Goal: Information Seeking & Learning: Learn about a topic

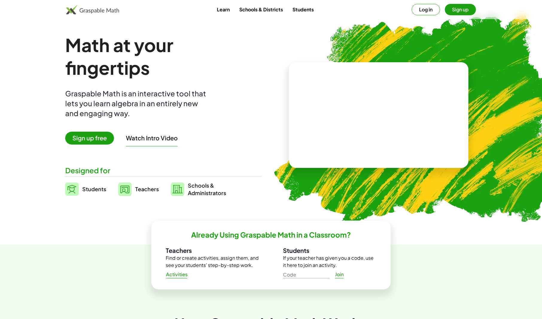
click at [147, 189] on span "Teachers" at bounding box center [147, 188] width 24 height 7
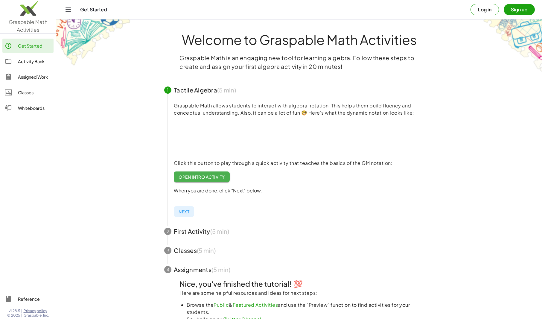
click at [29, 62] on div "Activity Bank" at bounding box center [34, 61] width 33 height 7
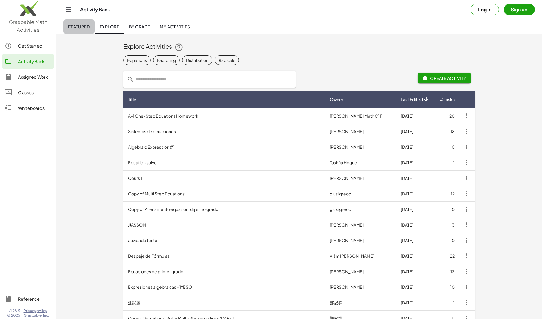
click at [80, 28] on span "Featured" at bounding box center [79, 26] width 22 height 5
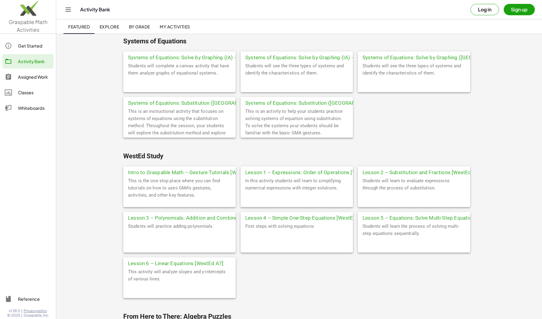
scroll to position [1929, 0]
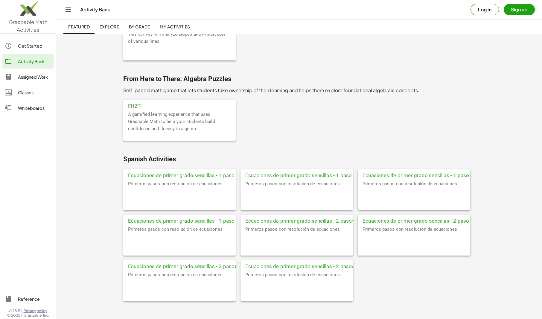
click at [171, 129] on div "A gamified learning experience that uses Graspable Math to help your students b…" at bounding box center [179, 126] width 112 height 30
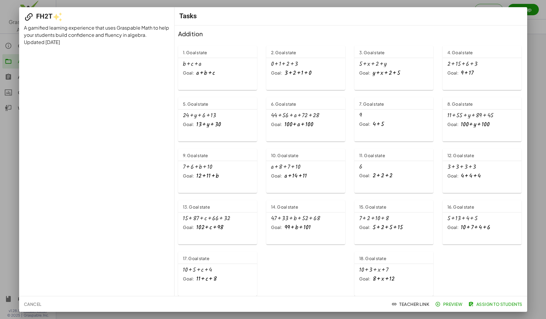
click at [450, 302] on span "Preview" at bounding box center [450, 303] width 26 height 5
click at [450, 304] on span "Preview" at bounding box center [450, 303] width 26 height 5
click at [536, 80] on div at bounding box center [273, 159] width 546 height 319
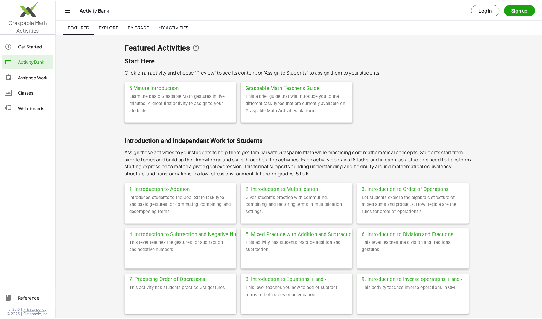
scroll to position [1929, 0]
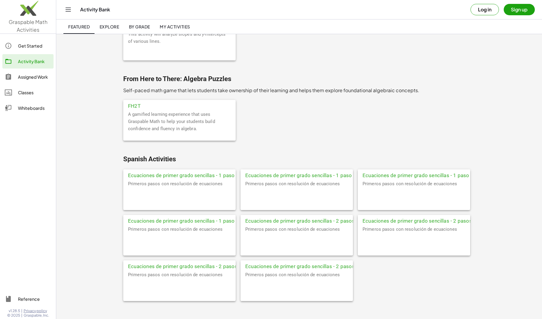
click at [150, 117] on div "A gamified learning experience that uses Graspable Math to help your students b…" at bounding box center [179, 126] width 112 height 30
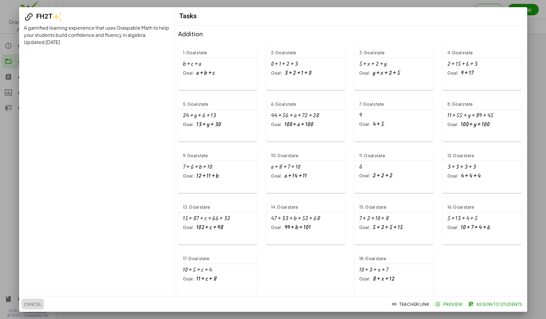
click at [42, 304] on span "Cancel" at bounding box center [33, 303] width 18 height 5
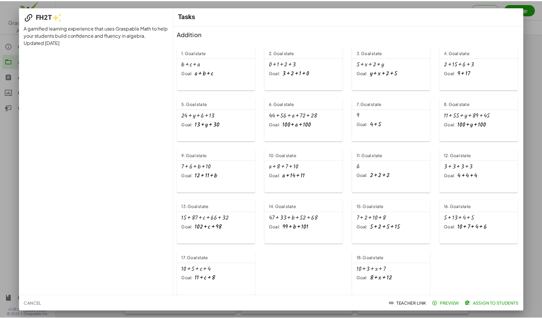
scroll to position [1929, 0]
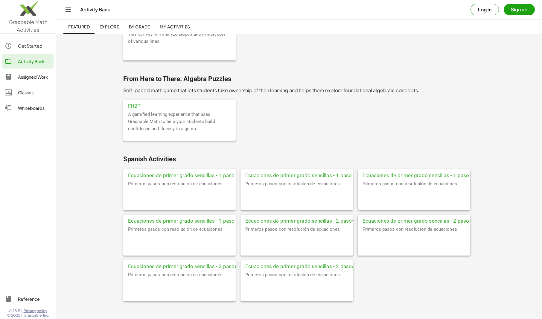
click at [189, 129] on div "A gamified learning experience that uses Graspable Math to help your students b…" at bounding box center [179, 126] width 112 height 30
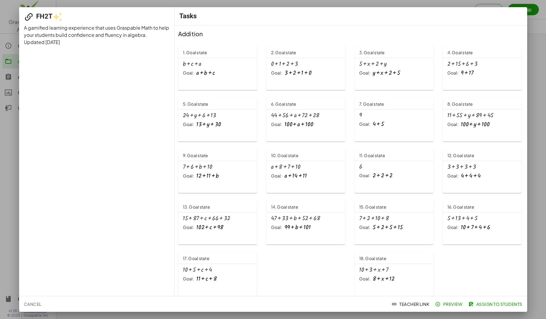
click at [13, 136] on div at bounding box center [273, 159] width 546 height 319
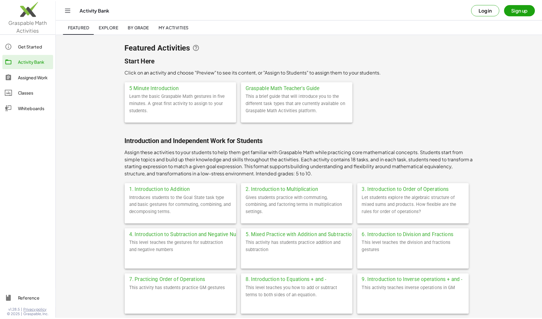
scroll to position [1929, 0]
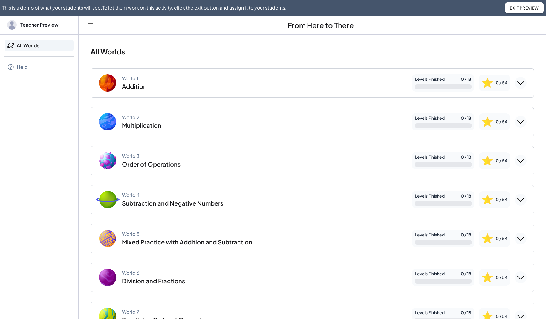
click at [237, 84] on div "World 1 Addition" at bounding box center [252, 82] width 309 height 19
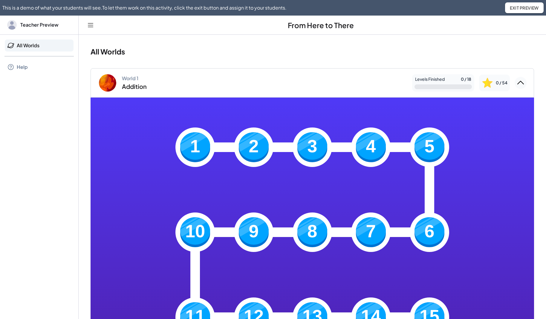
click at [194, 150] on img at bounding box center [195, 147] width 30 height 30
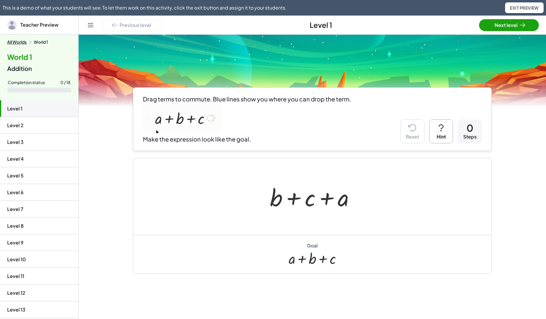
click at [25, 41] on button "All Worlds" at bounding box center [16, 41] width 19 height 5
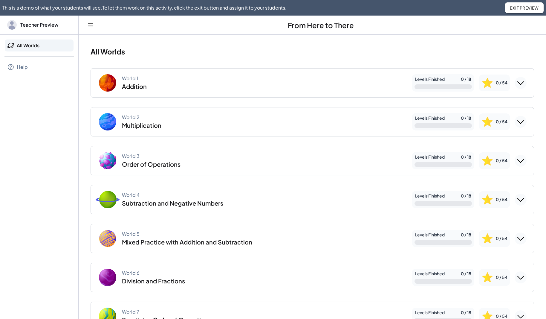
click at [138, 122] on div "Multiplication" at bounding box center [141, 125] width 39 height 8
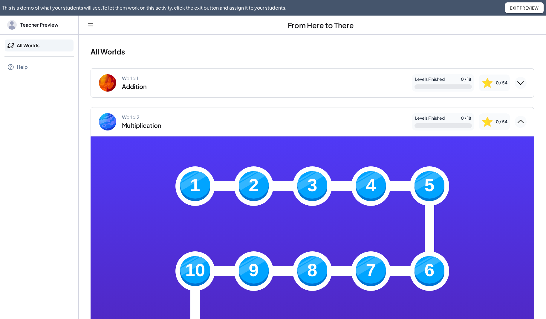
click at [186, 178] on img at bounding box center [195, 186] width 30 height 30
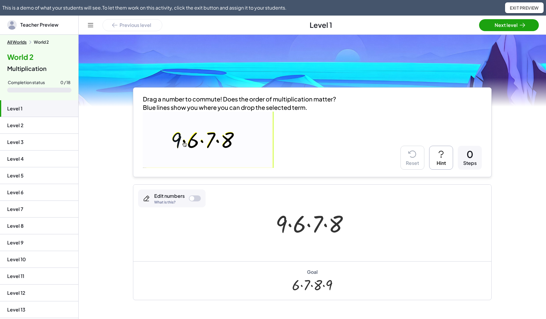
click at [527, 7] on span "Exit Preview" at bounding box center [524, 7] width 29 height 5
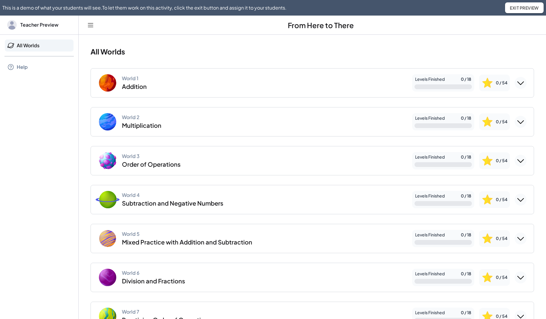
click at [171, 170] on div "World 3 Order of Operations" at bounding box center [252, 160] width 309 height 19
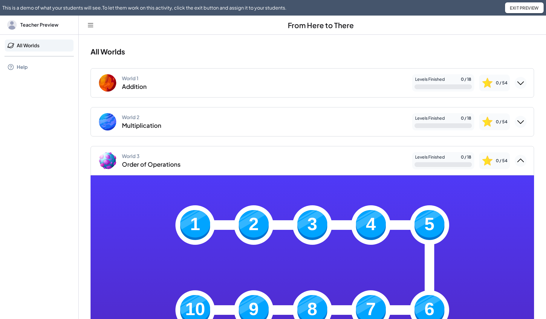
click at [198, 227] on img at bounding box center [195, 225] width 30 height 30
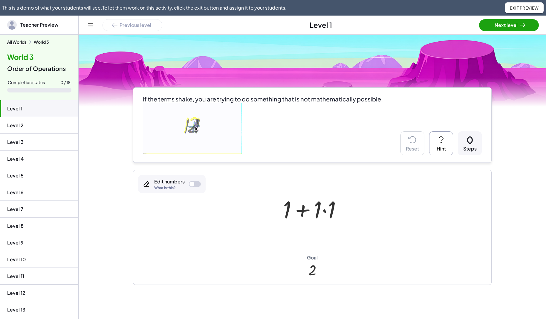
click at [21, 42] on button "All Worlds" at bounding box center [16, 41] width 19 height 5
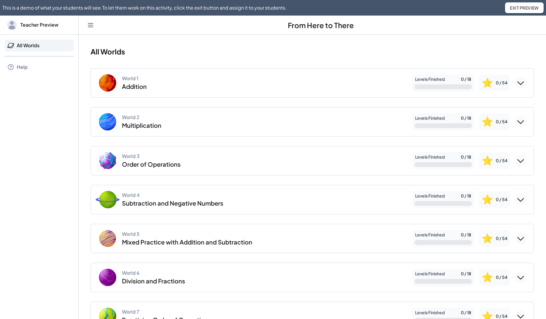
click at [160, 193] on div "World 4 Subtraction and Negative Numbers" at bounding box center [172, 199] width 101 height 15
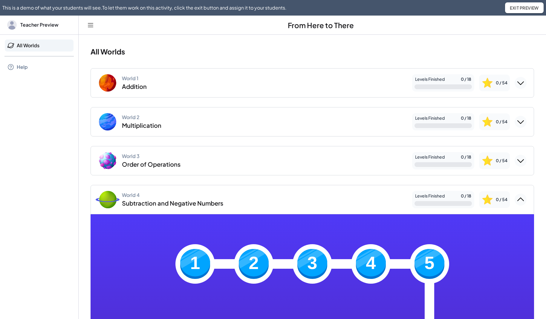
click at [191, 260] on img at bounding box center [195, 264] width 30 height 30
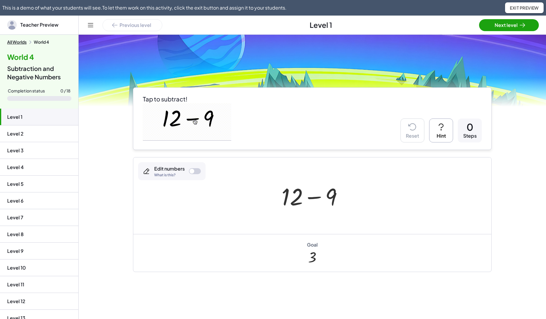
click at [20, 43] on button "All Worlds" at bounding box center [16, 41] width 19 height 5
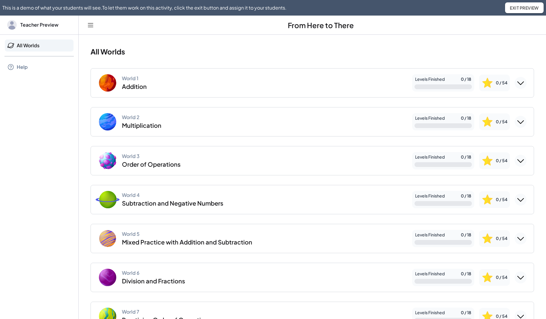
click at [180, 245] on div "Mixed Practice with Addition and Subtraction" at bounding box center [187, 242] width 130 height 8
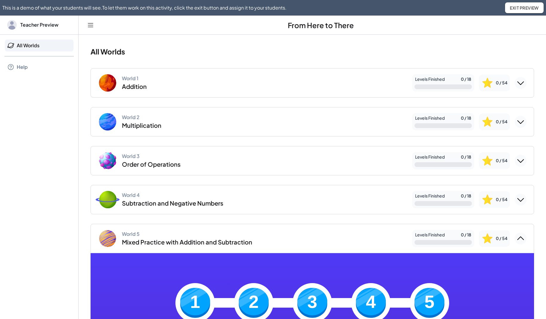
click at [186, 286] on div "1" at bounding box center [195, 302] width 39 height 39
click at [190, 291] on img at bounding box center [195, 303] width 30 height 30
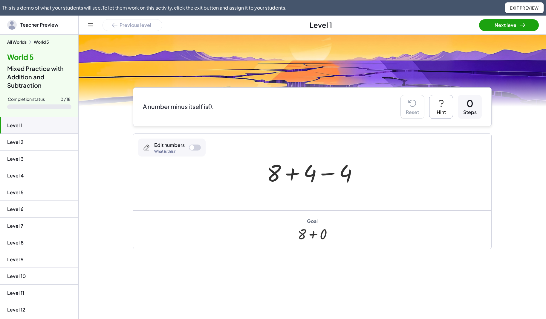
click at [15, 42] on button "All Worlds" at bounding box center [16, 41] width 19 height 5
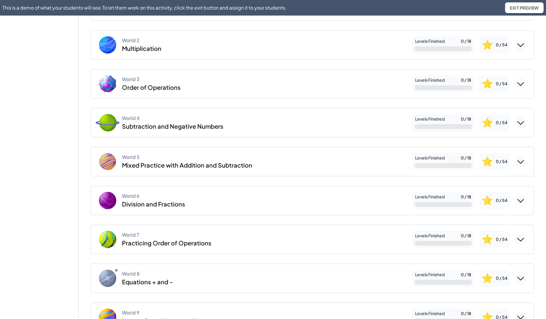
scroll to position [131, 0]
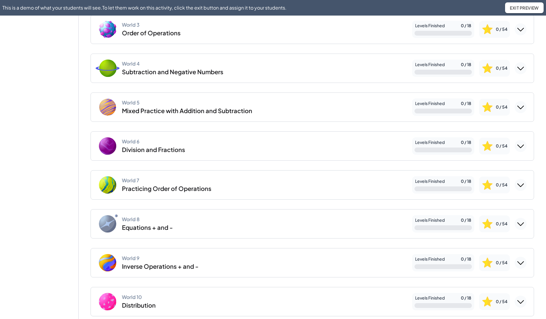
click at [164, 141] on div "World 6 Division and Fractions" at bounding box center [153, 145] width 63 height 15
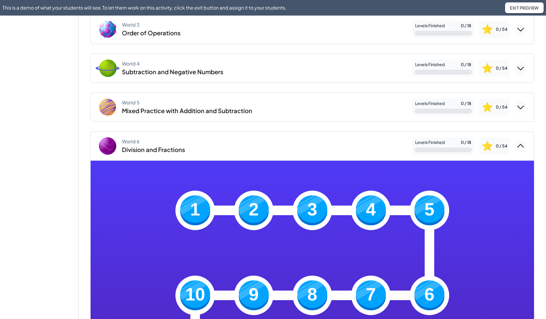
click at [191, 206] on img at bounding box center [195, 210] width 30 height 30
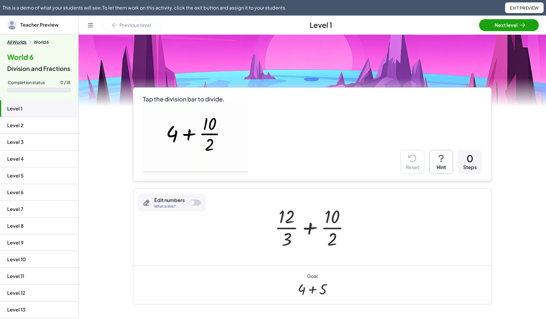
click at [21, 42] on button "All Worlds" at bounding box center [16, 41] width 19 height 5
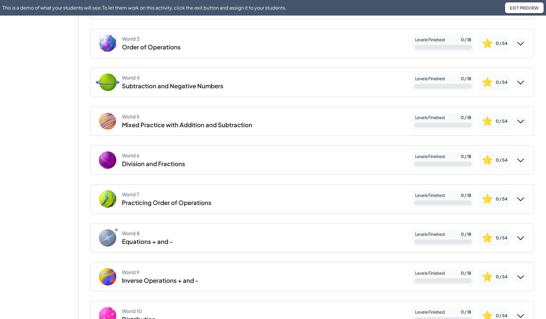
scroll to position [133, 0]
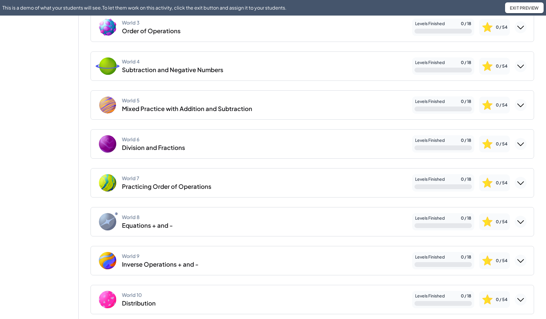
click at [147, 184] on div "Practicing Order of Operations" at bounding box center [166, 186] width 89 height 8
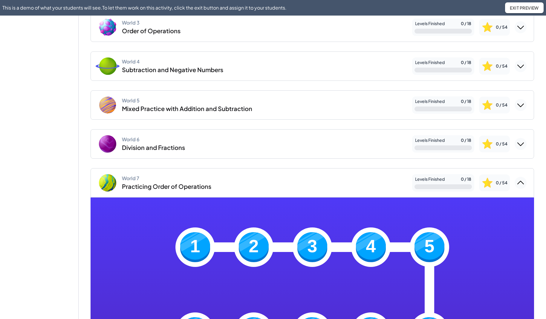
click at [187, 241] on img at bounding box center [195, 247] width 30 height 30
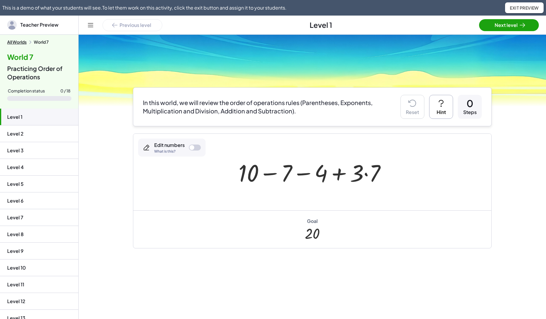
click at [21, 43] on button "All Worlds" at bounding box center [16, 41] width 19 height 5
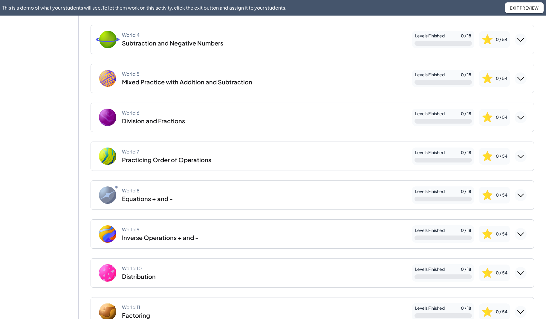
scroll to position [160, 0]
click at [130, 158] on div "Practicing Order of Operations" at bounding box center [166, 160] width 89 height 8
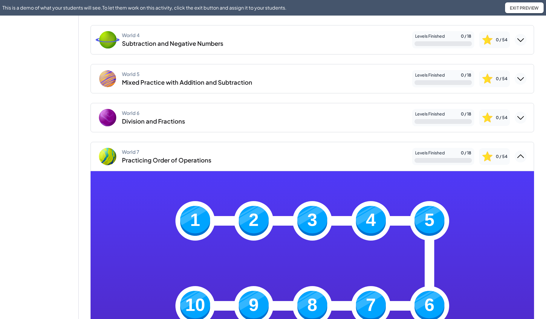
click at [197, 216] on img at bounding box center [195, 221] width 30 height 30
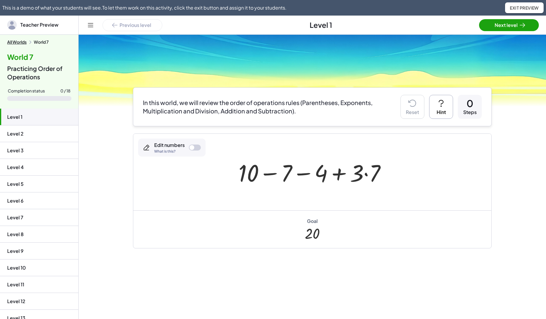
click at [18, 40] on button "All Worlds" at bounding box center [16, 41] width 19 height 5
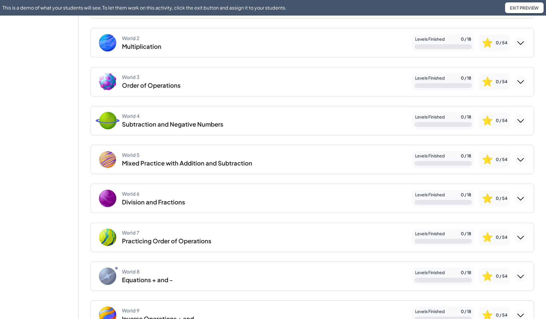
scroll to position [201, 0]
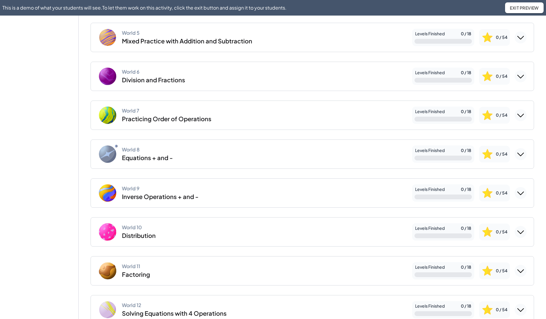
click at [140, 157] on div "Equations + and -" at bounding box center [147, 158] width 51 height 8
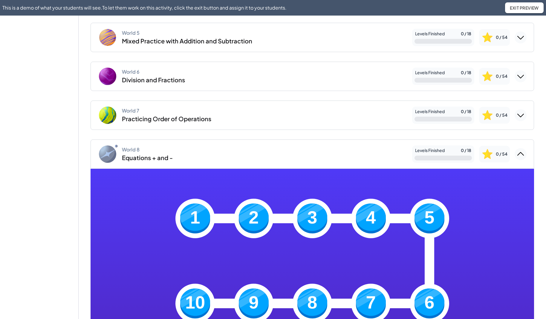
click at [180, 214] on img at bounding box center [195, 218] width 30 height 30
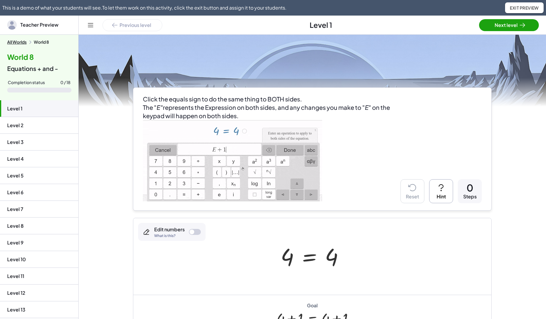
click at [17, 42] on button "All Worlds" at bounding box center [16, 41] width 19 height 5
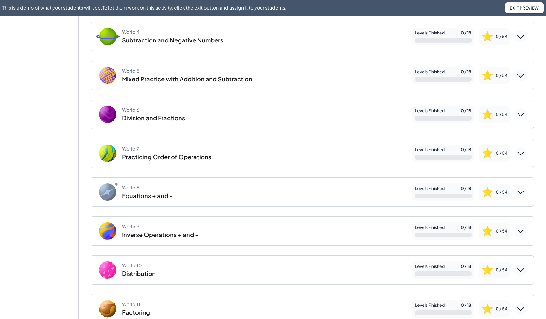
scroll to position [216, 0]
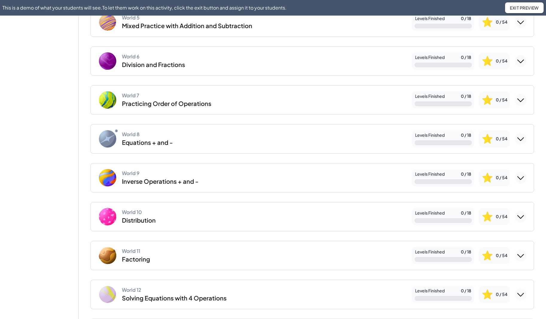
click at [139, 183] on div "Inverse Operations + and -" at bounding box center [160, 181] width 77 height 8
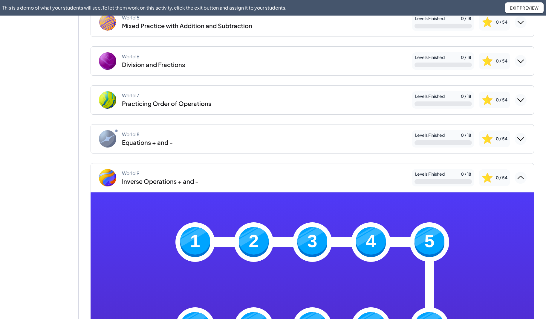
click at [192, 232] on img at bounding box center [195, 242] width 30 height 30
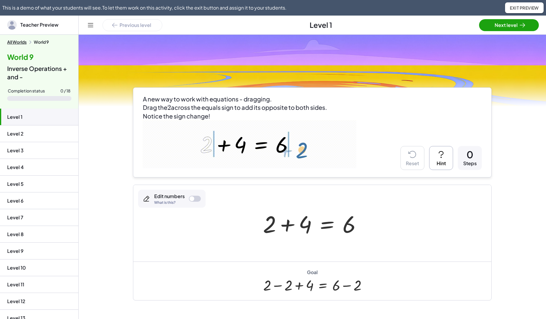
click at [15, 41] on button "All Worlds" at bounding box center [16, 41] width 19 height 5
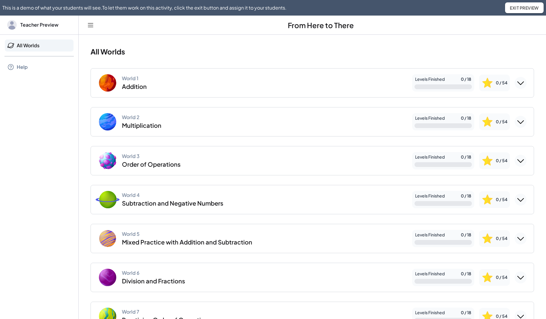
scroll to position [294, 0]
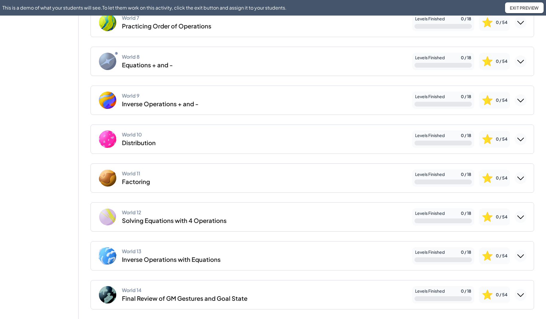
click at [159, 141] on div "World 10 Distribution" at bounding box center [252, 138] width 309 height 19
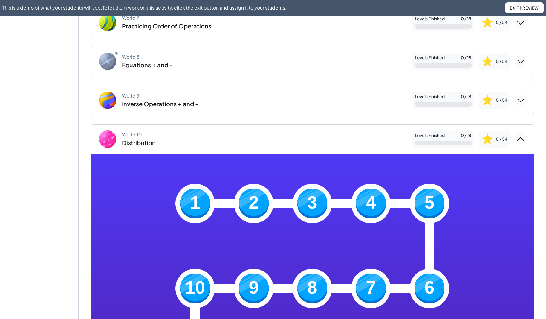
click at [184, 208] on img at bounding box center [195, 203] width 30 height 30
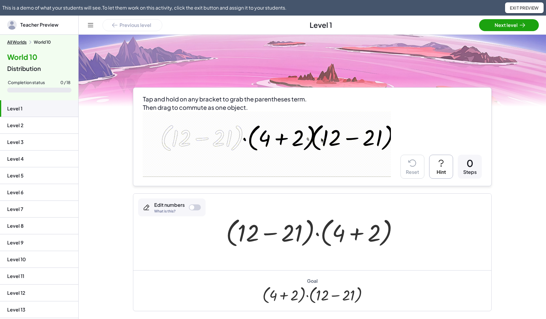
click at [24, 42] on button "All Worlds" at bounding box center [16, 41] width 19 height 5
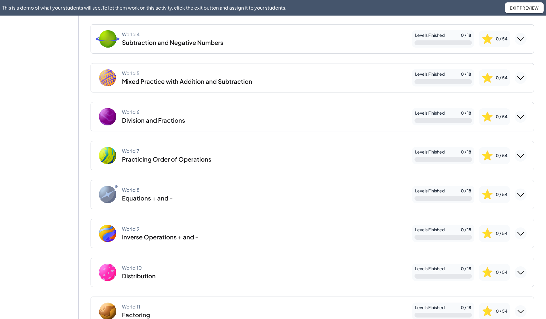
scroll to position [294, 0]
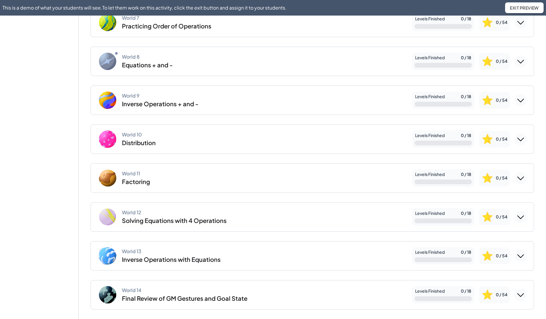
click at [132, 185] on div "Factoring" at bounding box center [136, 182] width 28 height 8
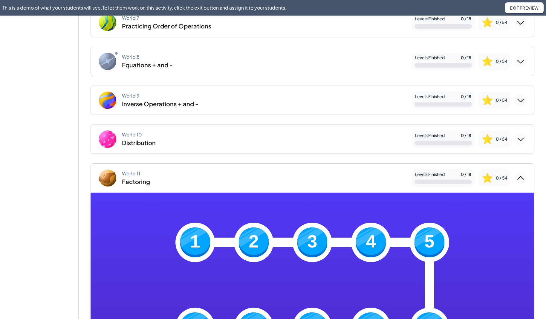
click at [188, 236] on img at bounding box center [195, 242] width 30 height 30
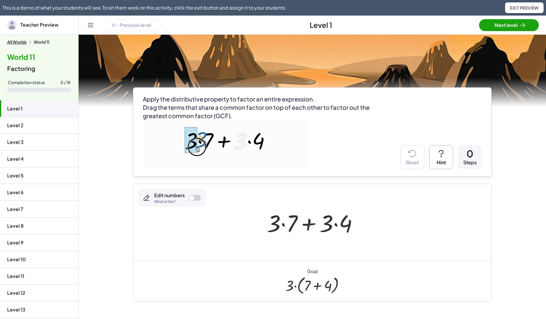
click at [15, 42] on button "All Worlds" at bounding box center [16, 41] width 19 height 5
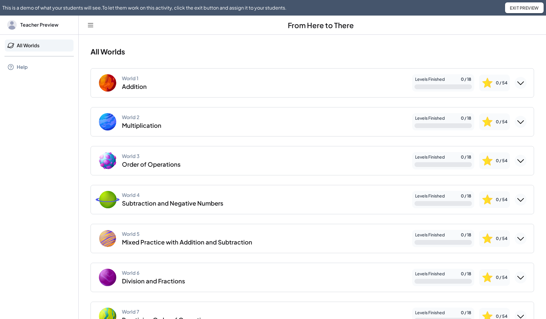
scroll to position [294, 0]
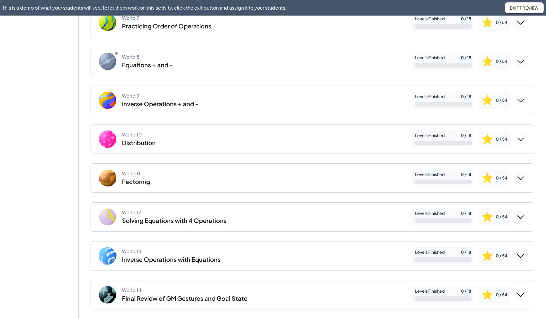
click at [140, 218] on div "Solving Equations with 4 Operations" at bounding box center [174, 220] width 105 height 8
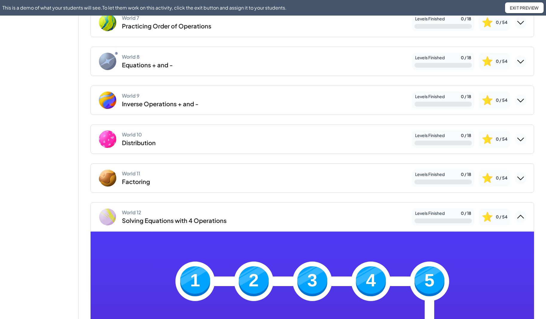
click at [176, 276] on div "1" at bounding box center [195, 280] width 39 height 39
click at [182, 276] on img at bounding box center [195, 281] width 30 height 30
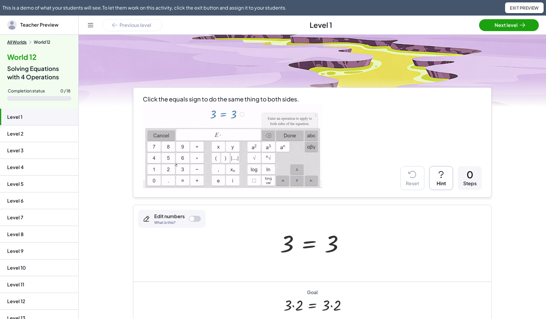
click at [20, 41] on button "All Worlds" at bounding box center [16, 41] width 19 height 5
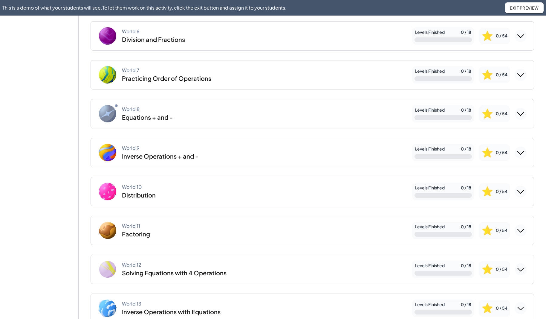
scroll to position [294, 0]
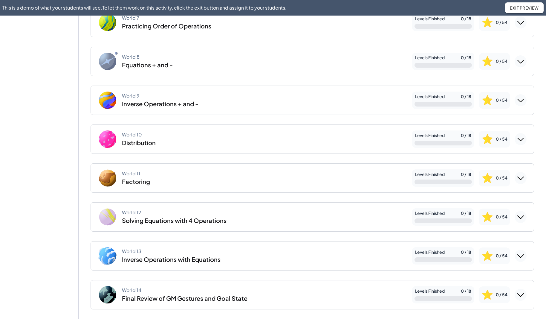
click at [133, 256] on div "Inverse Operations with Equations" at bounding box center [171, 259] width 99 height 8
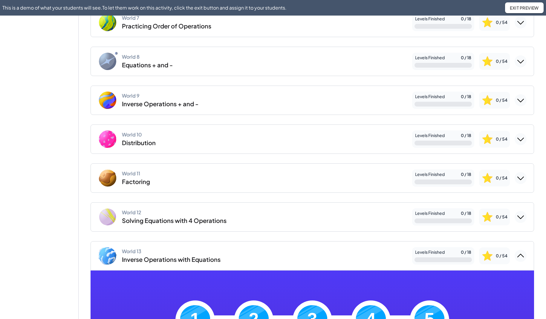
click at [196, 304] on div "1" at bounding box center [195, 319] width 39 height 39
click at [194, 308] on img at bounding box center [195, 320] width 30 height 30
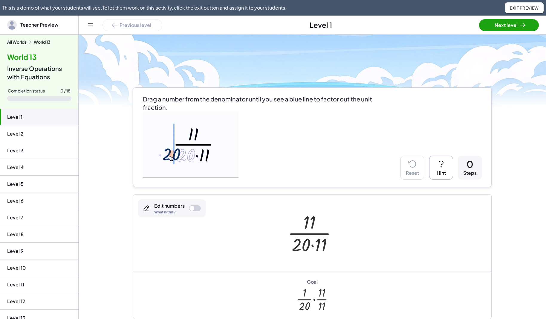
click at [13, 43] on button "All Worlds" at bounding box center [16, 41] width 19 height 5
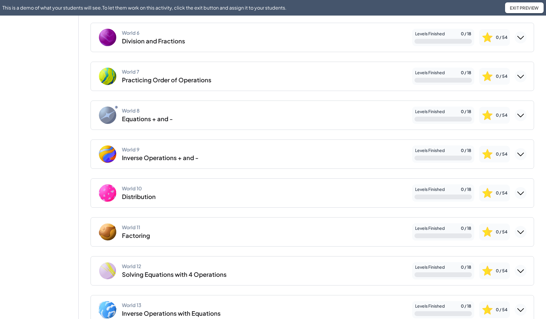
scroll to position [294, 0]
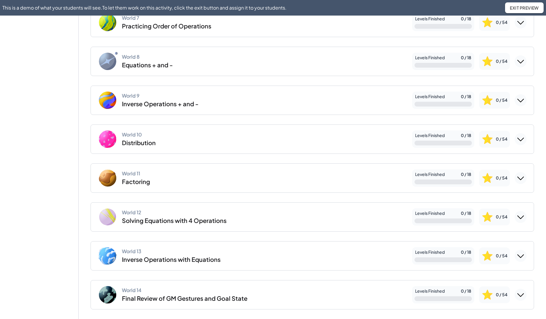
click at [135, 297] on div "Final Review of GM Gestures and Goal State" at bounding box center [185, 298] width 126 height 8
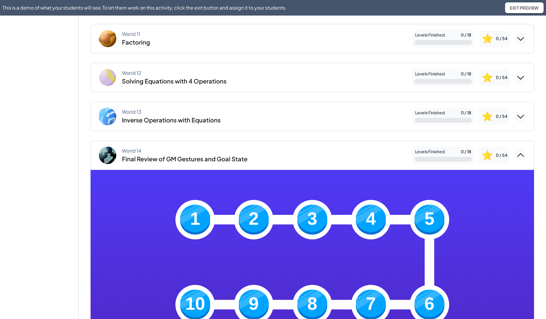
scroll to position [587, 0]
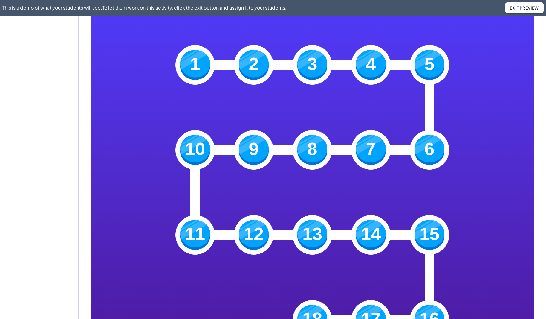
click at [191, 69] on img at bounding box center [195, 65] width 30 height 30
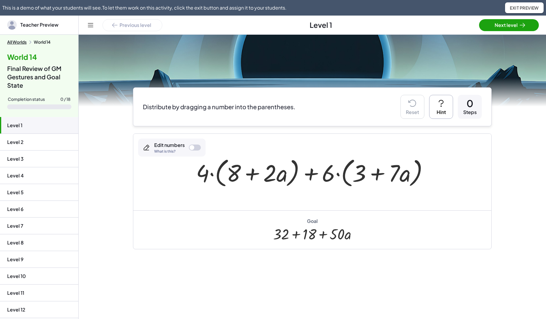
click at [17, 42] on button "All Worlds" at bounding box center [16, 41] width 19 height 5
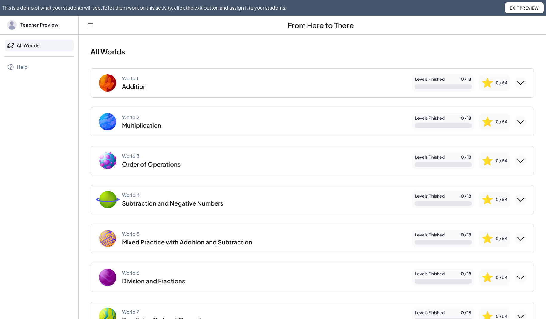
click at [513, 6] on span "Exit Preview" at bounding box center [524, 7] width 29 height 5
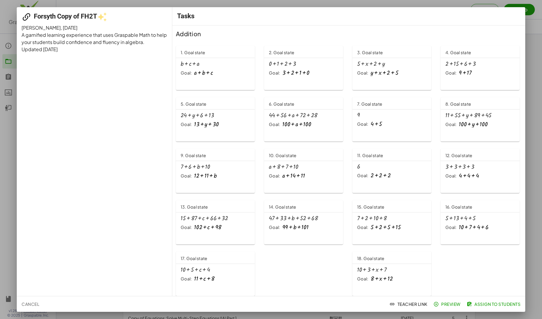
click at [454, 306] on span "Preview" at bounding box center [447, 303] width 26 height 5
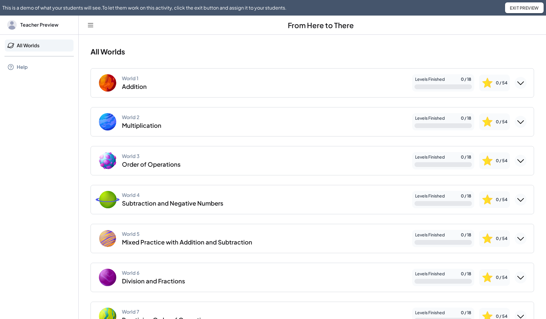
click at [143, 121] on div "Multiplication" at bounding box center [141, 125] width 39 height 8
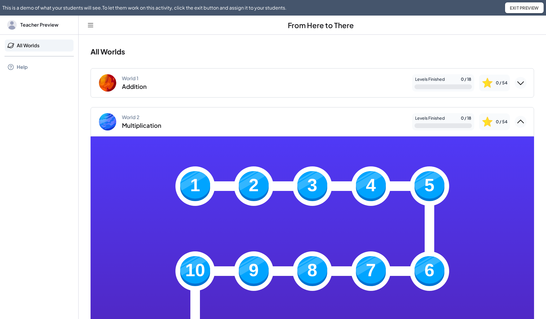
click at [187, 174] on img at bounding box center [195, 186] width 30 height 30
